Goal: Check status: Check status

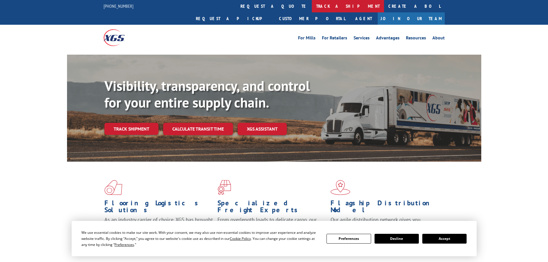
click at [312, 6] on link "track a shipment" at bounding box center [348, 6] width 72 height 12
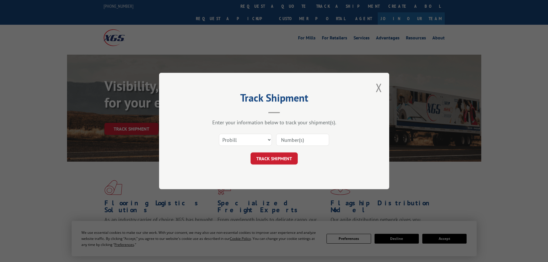
click at [297, 141] on input at bounding box center [302, 140] width 53 height 12
paste input "17604561"
type input "17604561"
click at [281, 159] on button "TRACK SHIPMENT" at bounding box center [274, 158] width 47 height 12
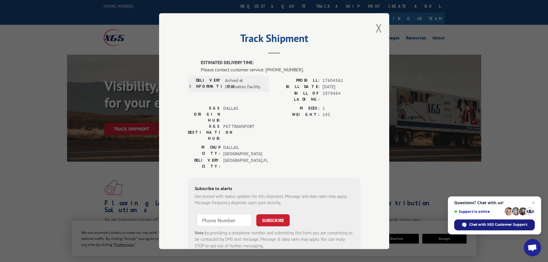
click at [488, 224] on span "Chat with XGS Customer Support" at bounding box center [498, 224] width 58 height 5
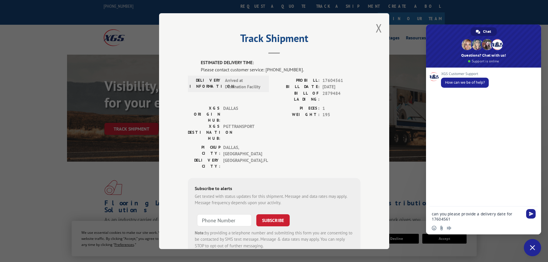
type textarea "can you please provide a delivery date for 17604561?"
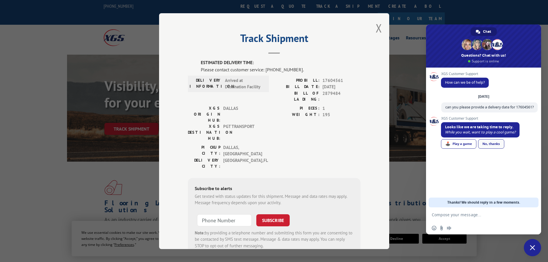
click at [492, 149] on div "No, thanks" at bounding box center [491, 143] width 26 height 9
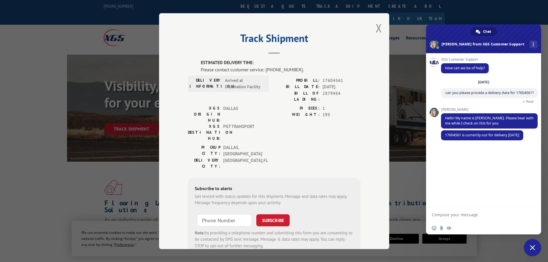
click at [470, 213] on textarea "Compose your message..." at bounding box center [477, 214] width 91 height 5
type textarea "thank you!"
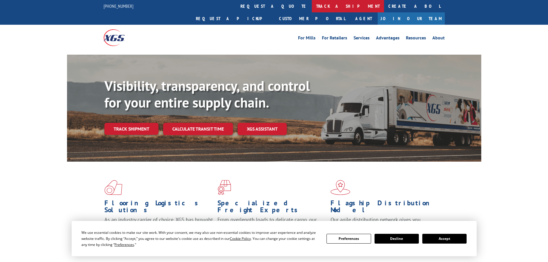
click at [312, 9] on link "track a shipment" at bounding box center [348, 6] width 72 height 12
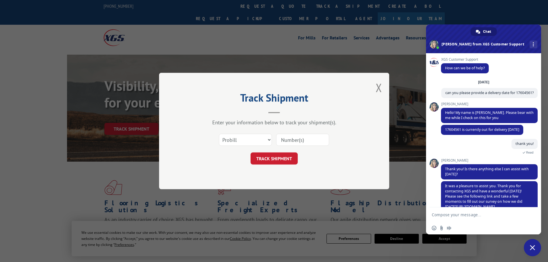
scroll to position [22, 0]
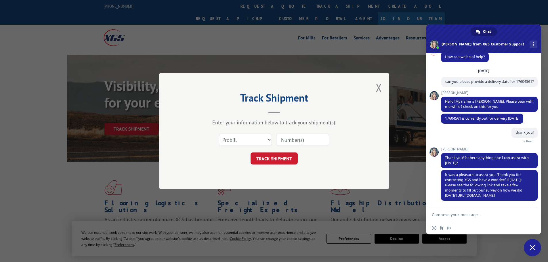
click at [293, 140] on input at bounding box center [302, 140] width 53 height 12
paste input "17604475"
type input "17604475"
click at [281, 160] on button "TRACK SHIPMENT" at bounding box center [274, 158] width 47 height 12
